Goal: Task Accomplishment & Management: Use online tool/utility

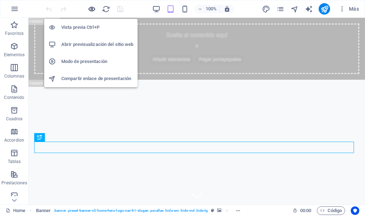
click at [92, 10] on icon "button" at bounding box center [92, 9] width 8 height 8
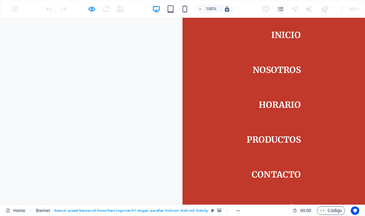
click at [275, 103] on link "HORARIO" at bounding box center [280, 105] width 42 height 20
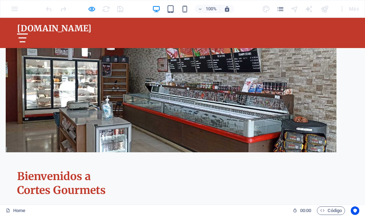
scroll to position [386, 0]
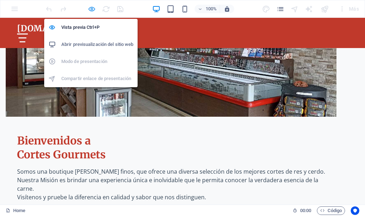
click at [90, 10] on icon "button" at bounding box center [92, 9] width 8 height 8
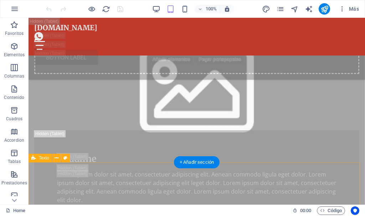
scroll to position [1447, 0]
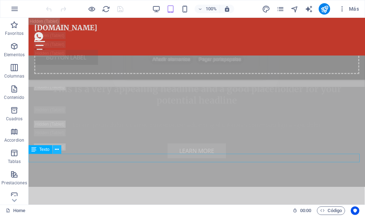
click at [58, 149] on icon at bounding box center [57, 149] width 4 height 7
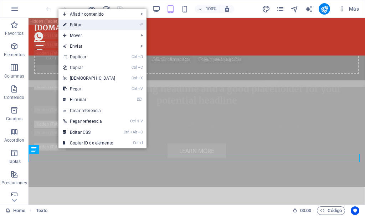
click at [92, 25] on link "⏎ Editar" at bounding box center [88, 25] width 61 height 11
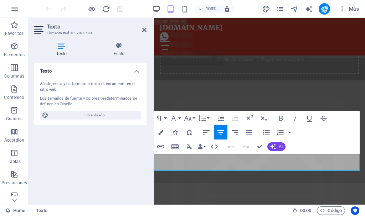
scroll to position [1658, 0]
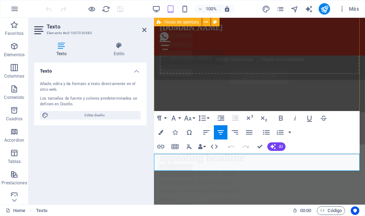
drag, startPoint x: 310, startPoint y: 166, endPoint x: 380, endPoint y: 146, distance: 72.2
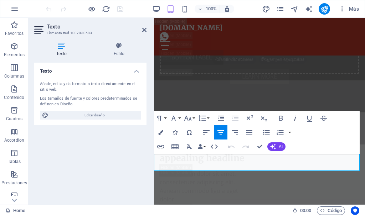
click at [295, 118] on icon "button" at bounding box center [295, 118] width 9 height 9
click at [159, 132] on icon "button" at bounding box center [160, 132] width 5 height 5
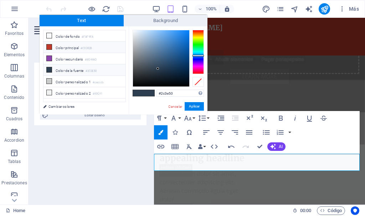
drag, startPoint x: 48, startPoint y: 46, endPoint x: 56, endPoint y: 48, distance: 7.8
click at [49, 47] on icon at bounding box center [49, 47] width 5 height 5
type input "#c0392b"
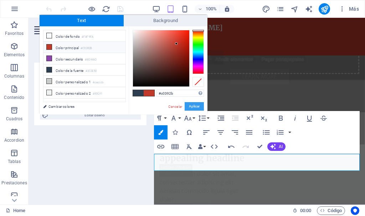
click at [191, 107] on button "Aplicar" at bounding box center [194, 106] width 19 height 9
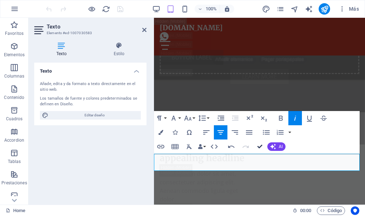
drag, startPoint x: 258, startPoint y: 148, endPoint x: 232, endPoint y: 130, distance: 30.8
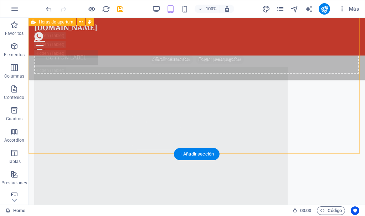
scroll to position [1447, 0]
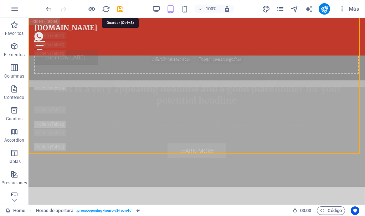
drag, startPoint x: 89, startPoint y: 6, endPoint x: 119, endPoint y: 9, distance: 30.1
click at [119, 9] on icon "save" at bounding box center [120, 9] width 8 height 8
checkbox input "false"
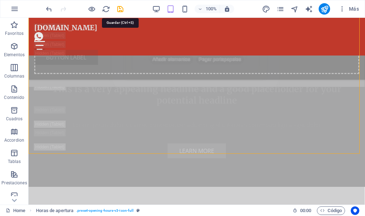
checkbox input "false"
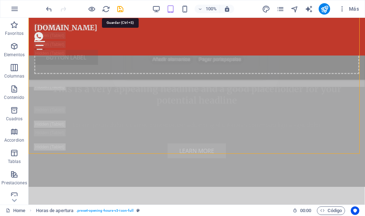
checkbox input "false"
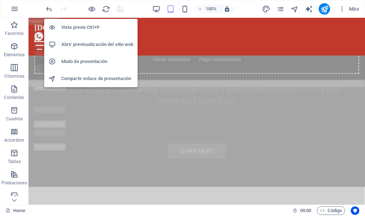
click at [91, 43] on h6 "Abrir previsualización del sitio web" at bounding box center [97, 44] width 72 height 9
